Goal: Book appointment/travel/reservation

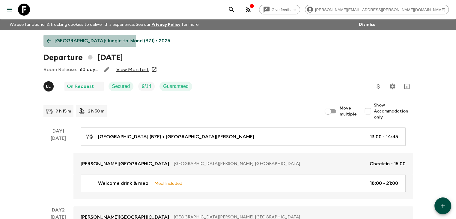
click at [47, 42] on icon at bounding box center [49, 40] width 7 height 7
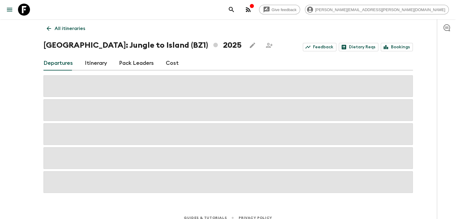
scroll to position [19, 0]
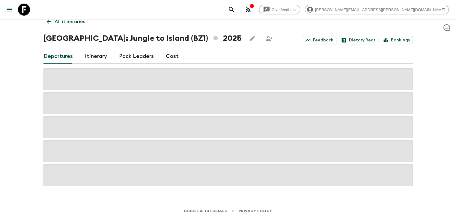
click at [49, 21] on icon at bounding box center [48, 21] width 4 height 4
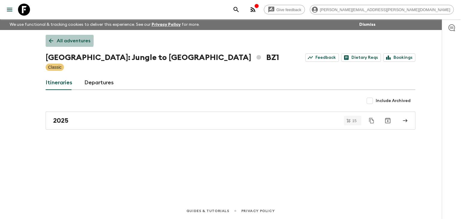
click at [50, 39] on icon at bounding box center [51, 40] width 7 height 7
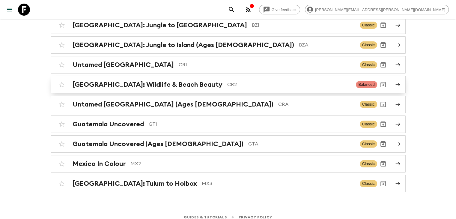
scroll to position [77, 0]
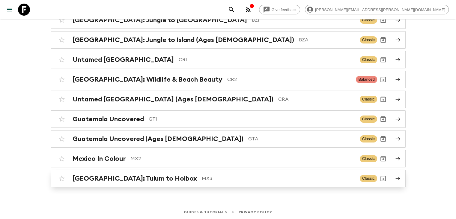
click at [202, 180] on p "MX3" at bounding box center [278, 178] width 153 height 7
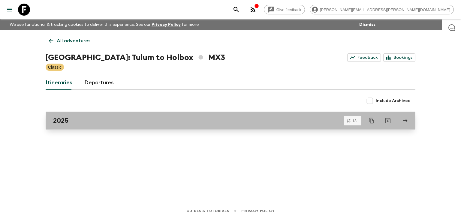
click at [155, 119] on div "2025" at bounding box center [224, 121] width 343 height 8
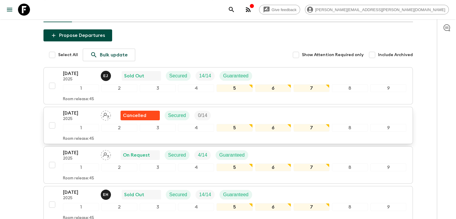
scroll to position [90, 0]
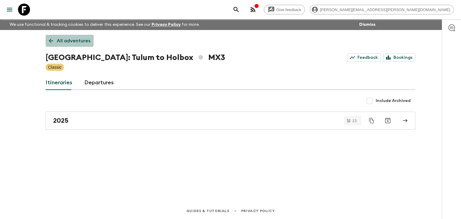
click at [48, 37] on link "All adventures" at bounding box center [70, 41] width 48 height 12
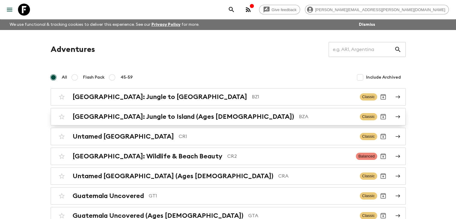
scroll to position [30, 0]
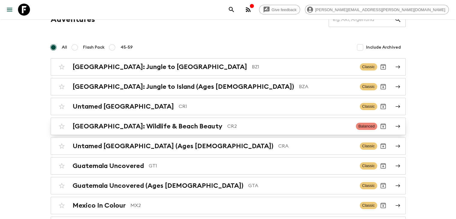
click at [170, 127] on h2 "[GEOGRAPHIC_DATA]: Wildlife & Beach Beauty" at bounding box center [148, 126] width 150 height 8
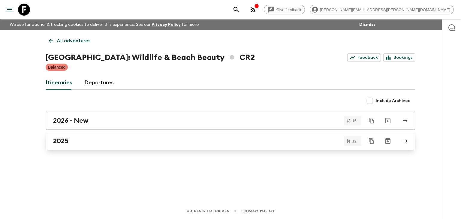
click at [91, 139] on div "2025" at bounding box center [224, 141] width 343 height 8
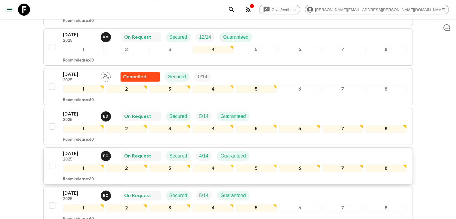
scroll to position [180, 0]
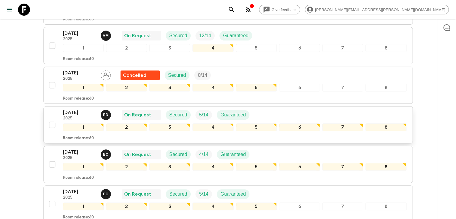
click at [77, 112] on p "[DATE]" at bounding box center [79, 112] width 33 height 7
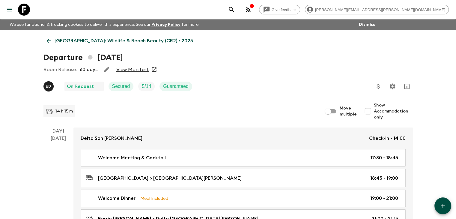
click at [133, 70] on link "View Manifest" at bounding box center [132, 70] width 33 height 6
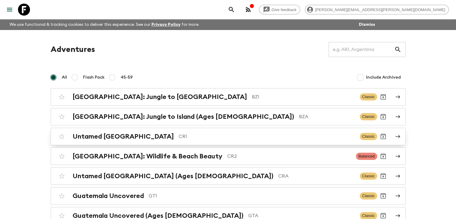
click at [179, 136] on p "CR1" at bounding box center [267, 136] width 176 height 7
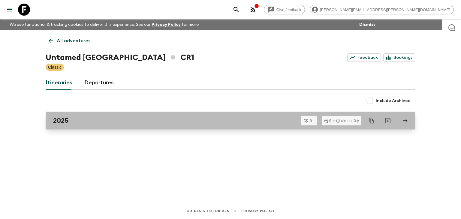
click at [100, 119] on div "2025" at bounding box center [224, 121] width 343 height 8
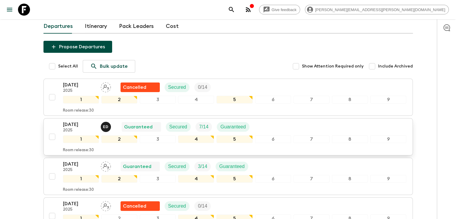
scroll to position [79, 0]
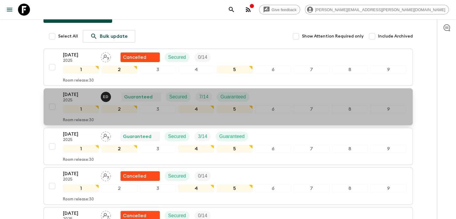
click at [75, 96] on p "[DATE]" at bounding box center [79, 94] width 33 height 7
